Goal: Find specific page/section

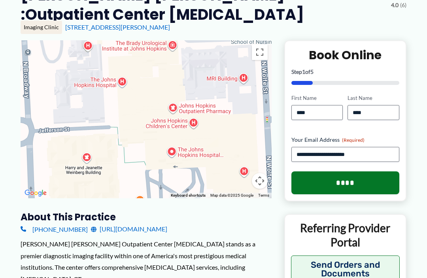
scroll to position [112, 0]
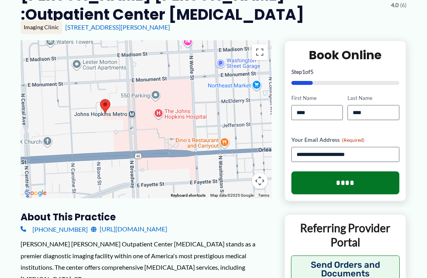
click at [168, 110] on div at bounding box center [146, 119] width 251 height 158
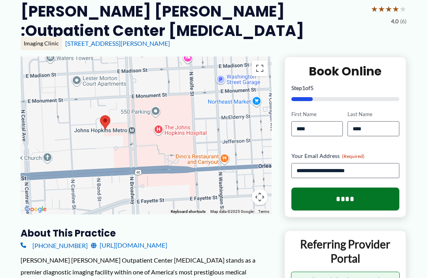
scroll to position [96, 0]
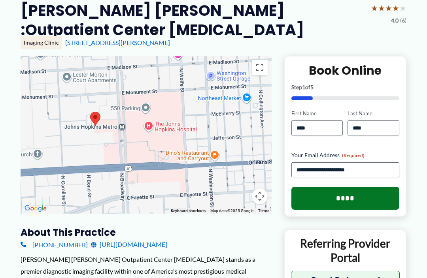
click at [207, 138] on div at bounding box center [146, 135] width 251 height 158
click at [175, 142] on div at bounding box center [146, 135] width 251 height 158
click at [163, 145] on div at bounding box center [146, 135] width 251 height 158
click at [177, 137] on div at bounding box center [146, 135] width 251 height 158
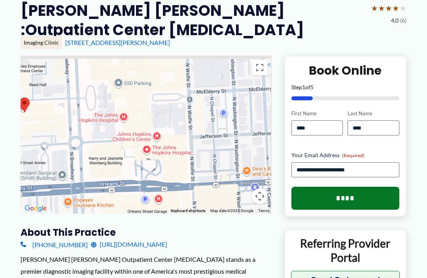
click at [174, 149] on div at bounding box center [146, 135] width 251 height 158
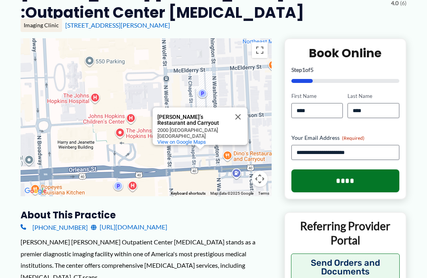
scroll to position [115, 0]
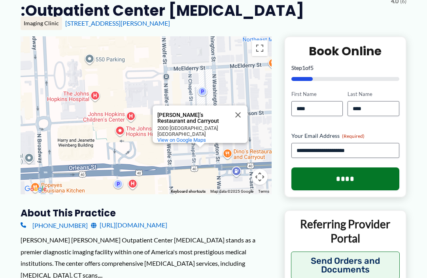
click at [240, 113] on button "Close" at bounding box center [238, 115] width 19 height 19
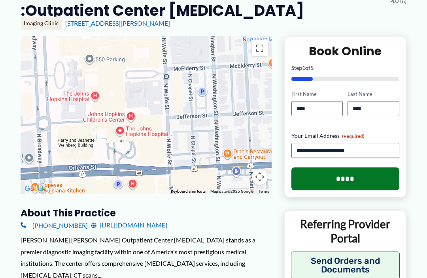
click at [190, 150] on div at bounding box center [146, 115] width 251 height 158
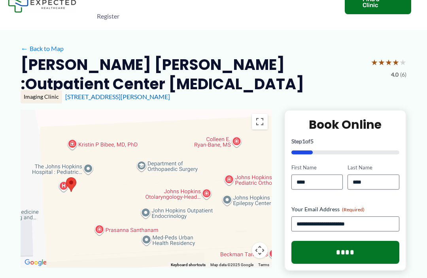
scroll to position [24, 0]
